Goal: Find specific page/section: Find specific page/section

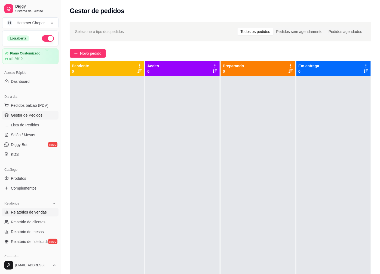
click at [34, 212] on span "Relatórios de vendas" at bounding box center [29, 211] width 36 height 5
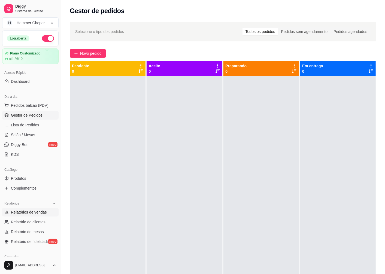
select select "ALL"
select select "0"
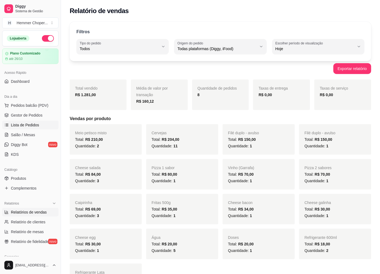
click at [34, 125] on span "Lista de Pedidos" at bounding box center [25, 124] width 28 height 5
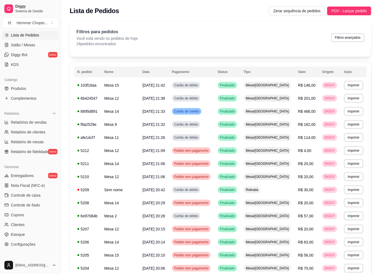
scroll to position [91, 0]
click at [29, 186] on span "Nota Fiscal (NFC-e)" at bounding box center [28, 184] width 34 height 5
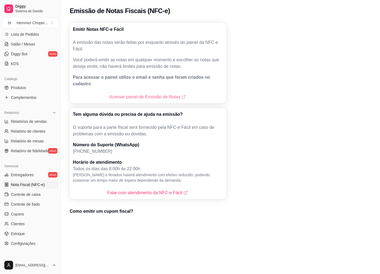
click at [141, 94] on link "Acessar painel de Emissão de Notas" at bounding box center [148, 97] width 78 height 7
